Goal: Ask a question

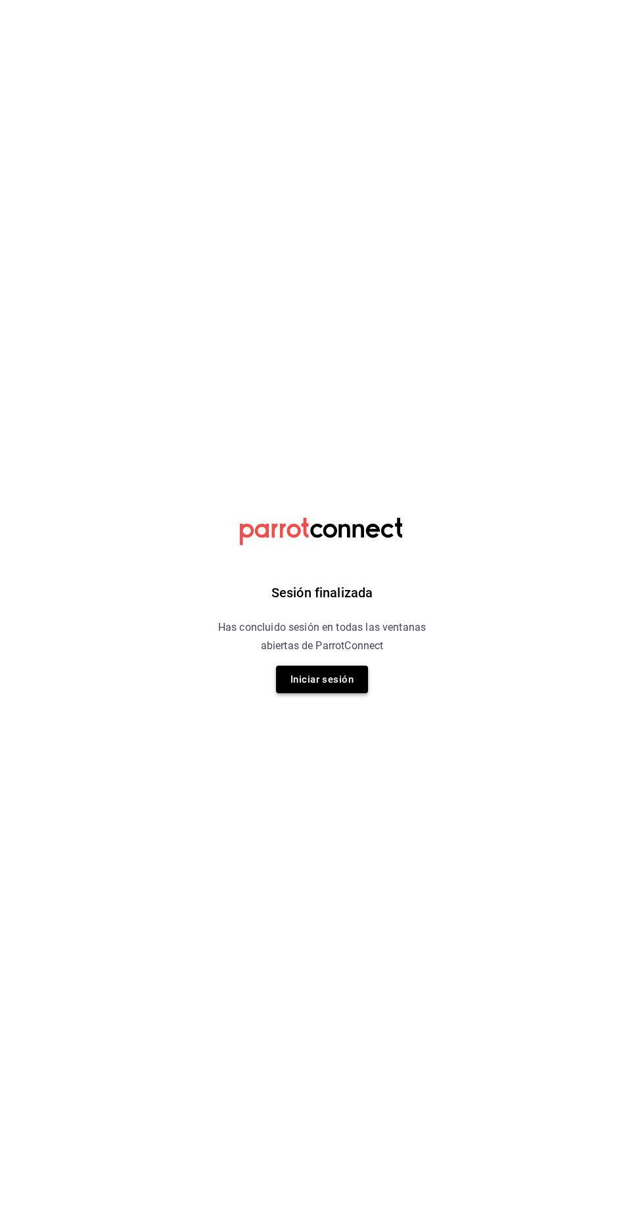
click at [294, 690] on button "Iniciar sesión" at bounding box center [322, 679] width 92 height 28
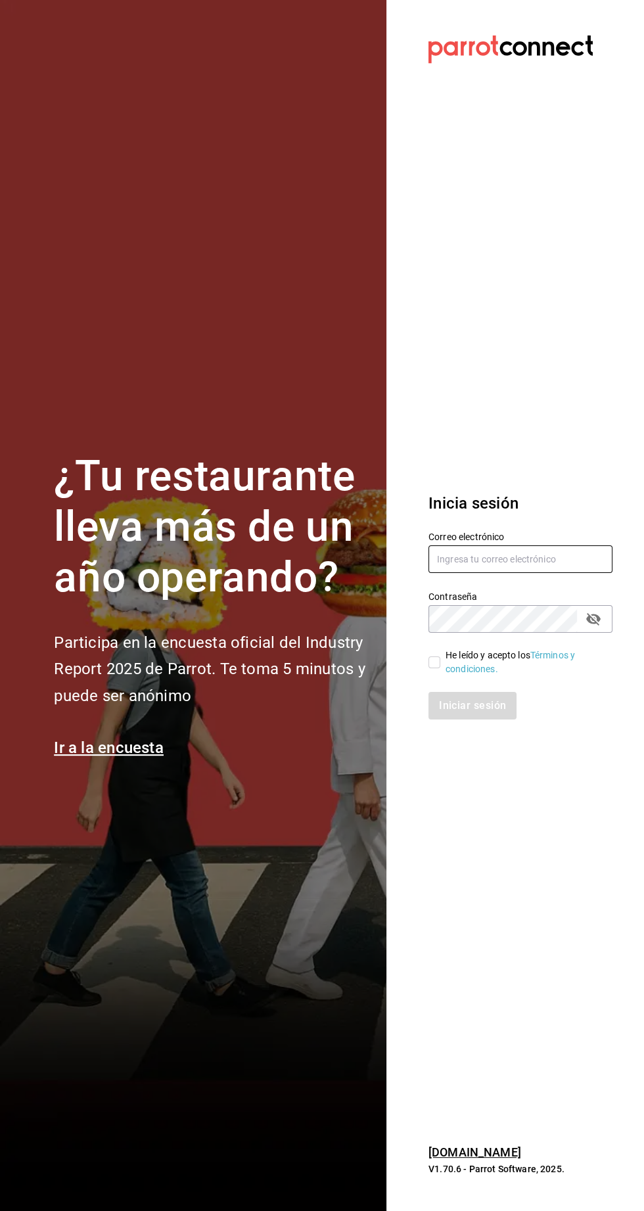
click at [449, 573] on input "text" at bounding box center [520, 559] width 184 height 28
type input "agustin.osuna@gmail.com"
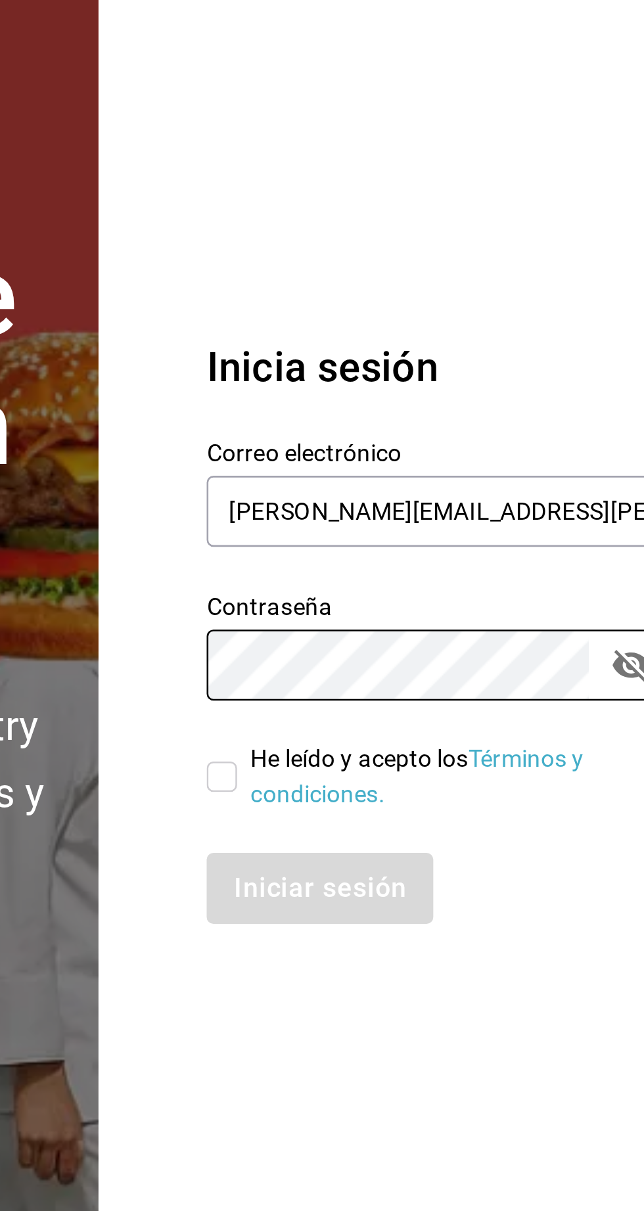
click at [431, 668] on input "He leído y acepto los Términos y condiciones." at bounding box center [434, 662] width 12 height 12
checkbox input "true"
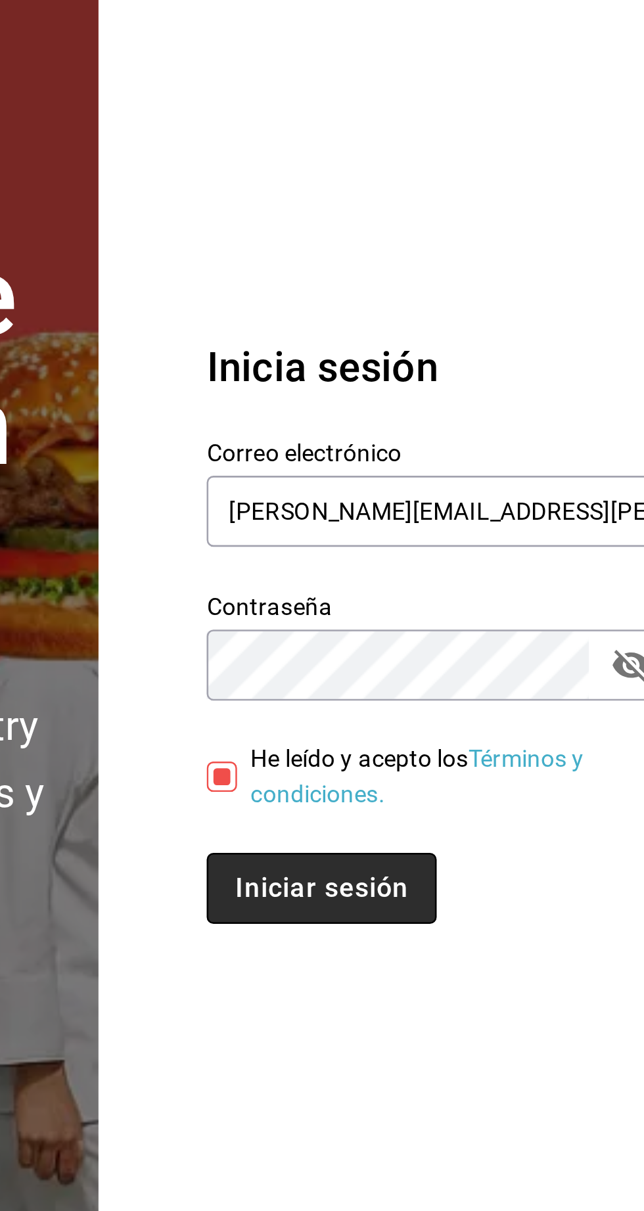
click at [495, 719] on button "Iniciar sesión" at bounding box center [472, 706] width 89 height 28
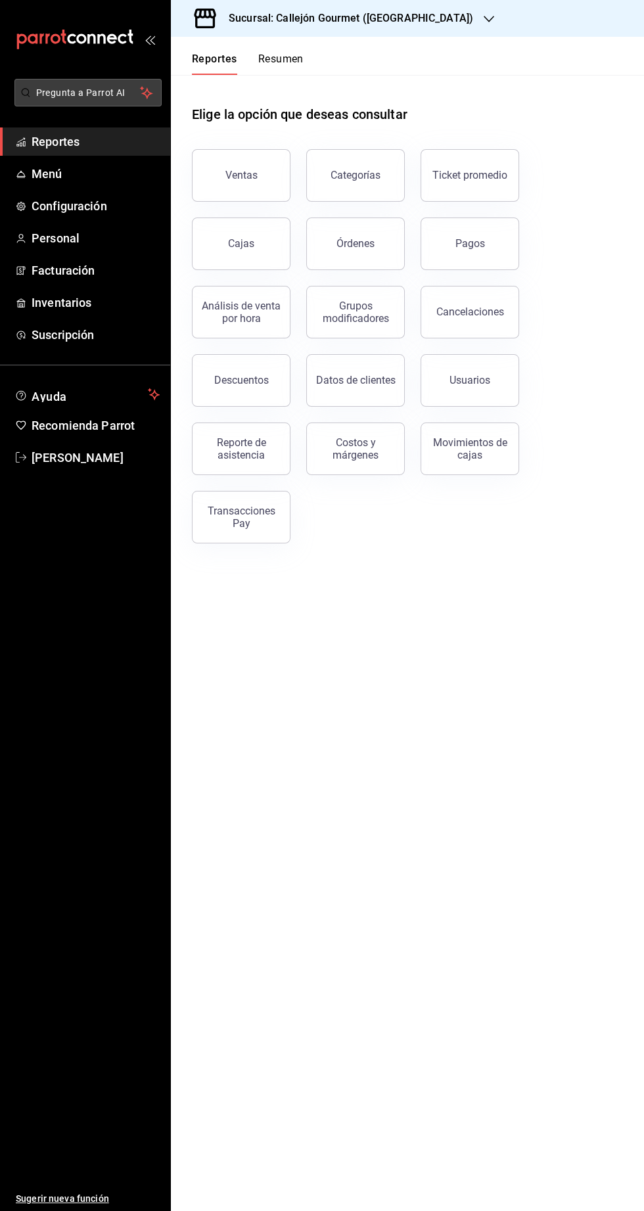
click at [106, 97] on span "Pregunta a Parrot AI" at bounding box center [88, 93] width 104 height 14
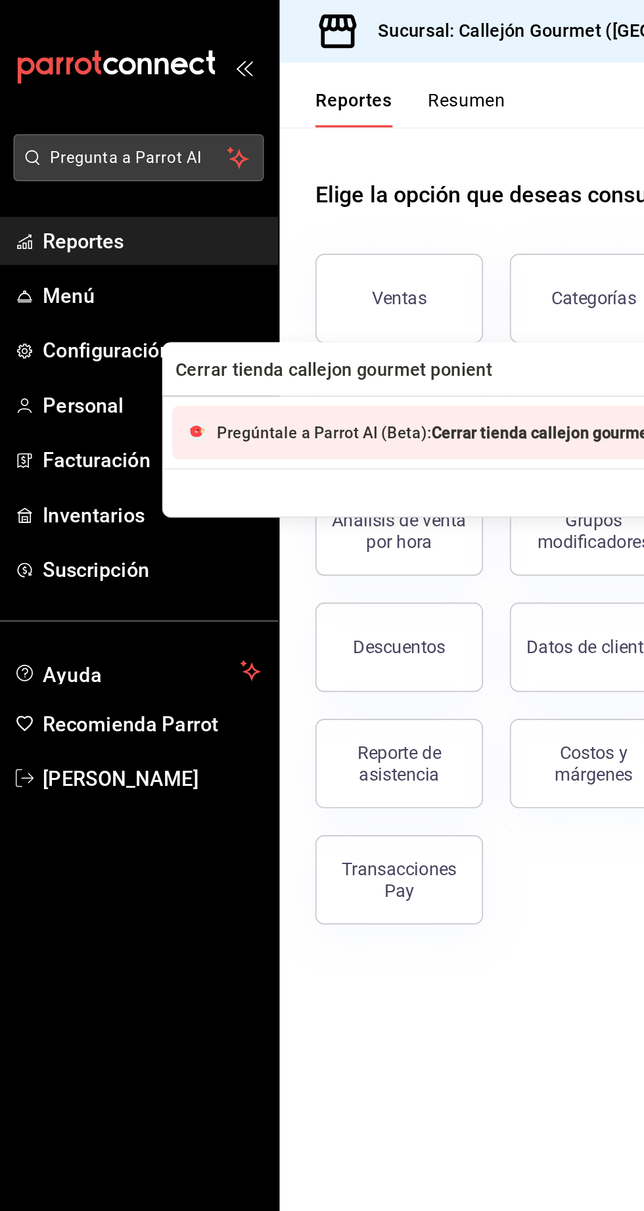
type input "Cerrar tienda callejon gourmet poniente"
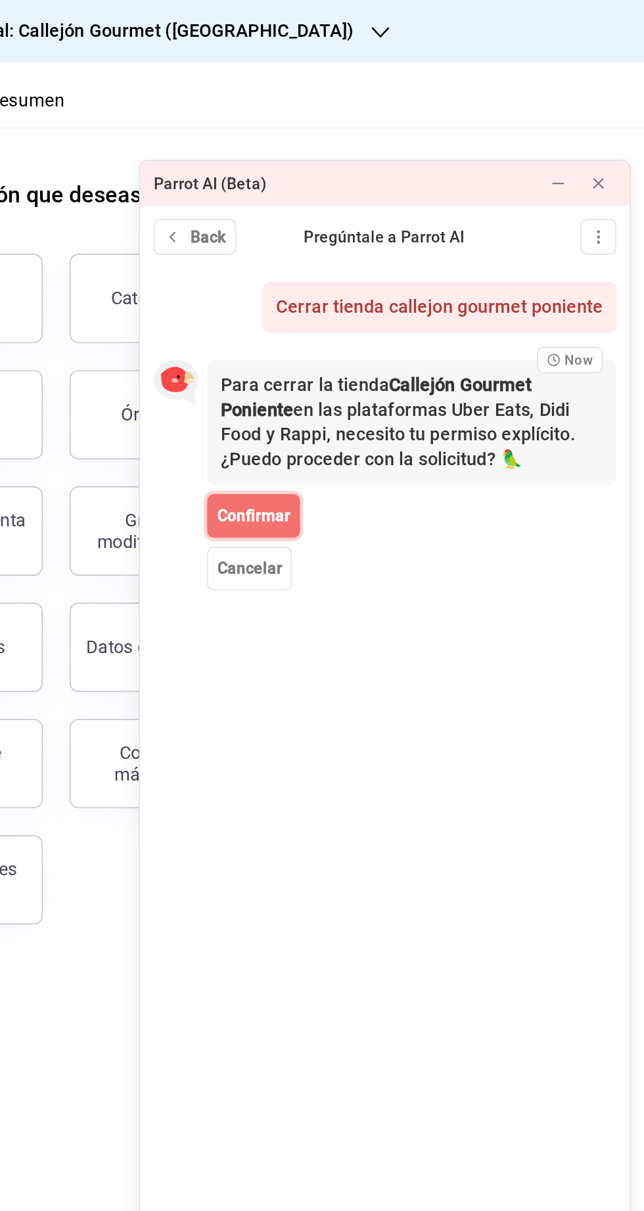
click at [419, 296] on span "Confirmar" at bounding box center [414, 303] width 43 height 14
